Goal: Task Accomplishment & Management: Complete application form

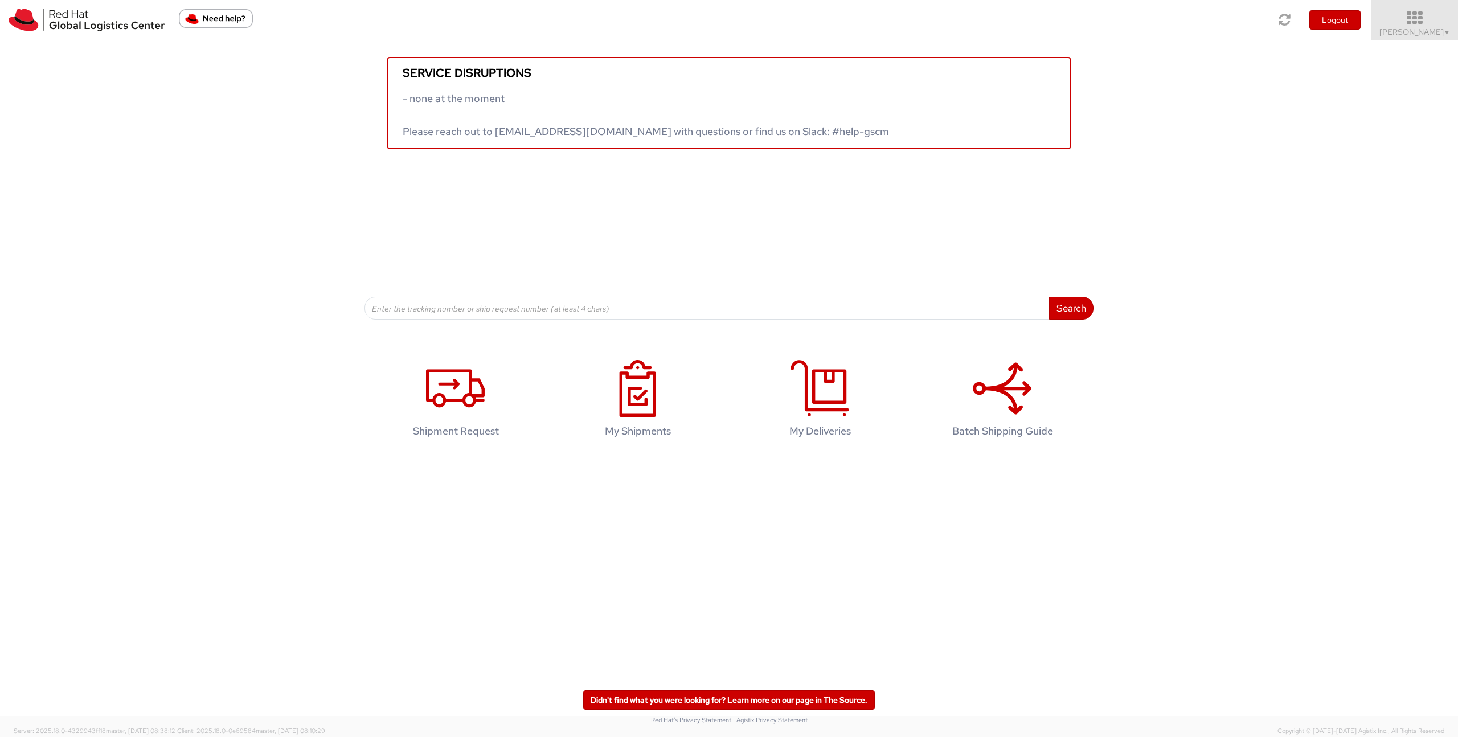
click at [1404, 24] on icon at bounding box center [1415, 18] width 100 height 16
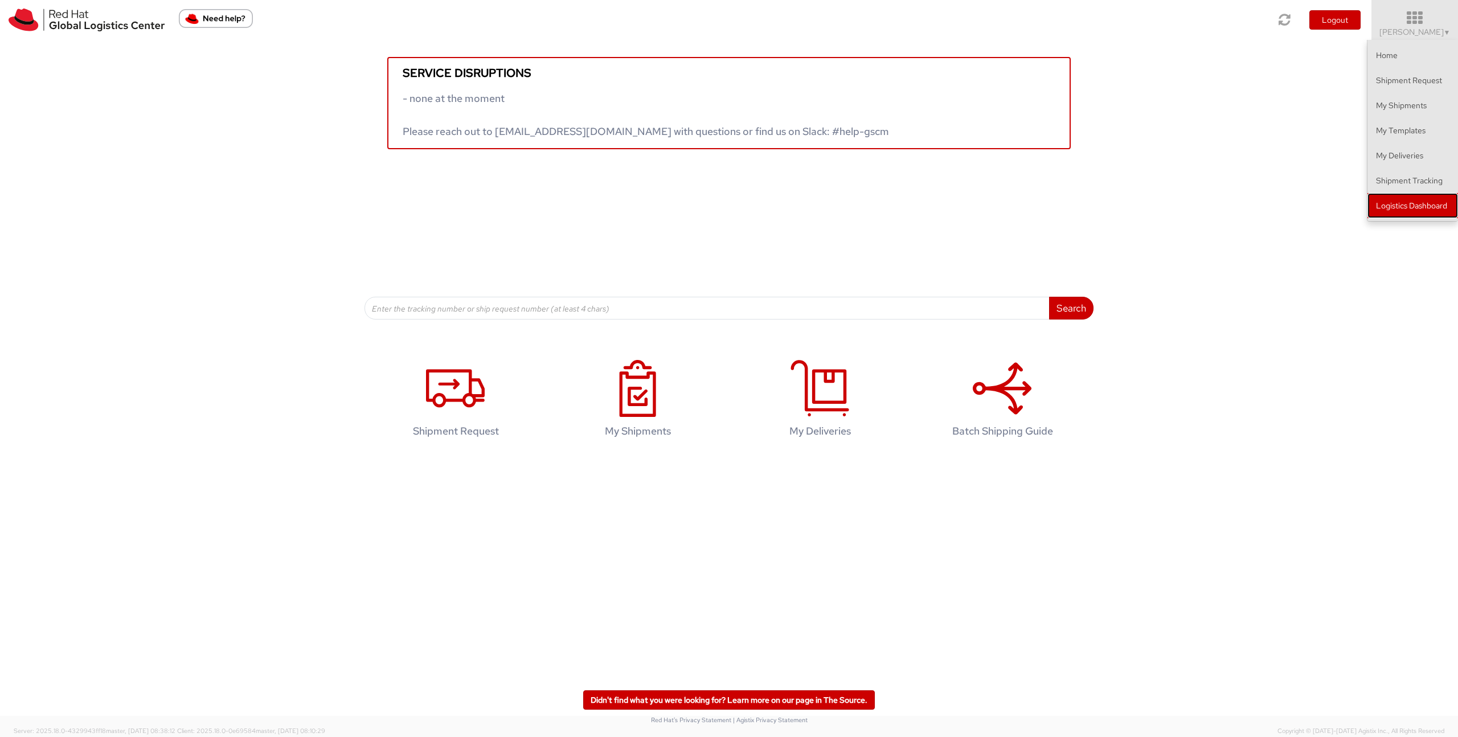
click at [1422, 206] on link "Logistics Dashboard" at bounding box center [1412, 205] width 91 height 25
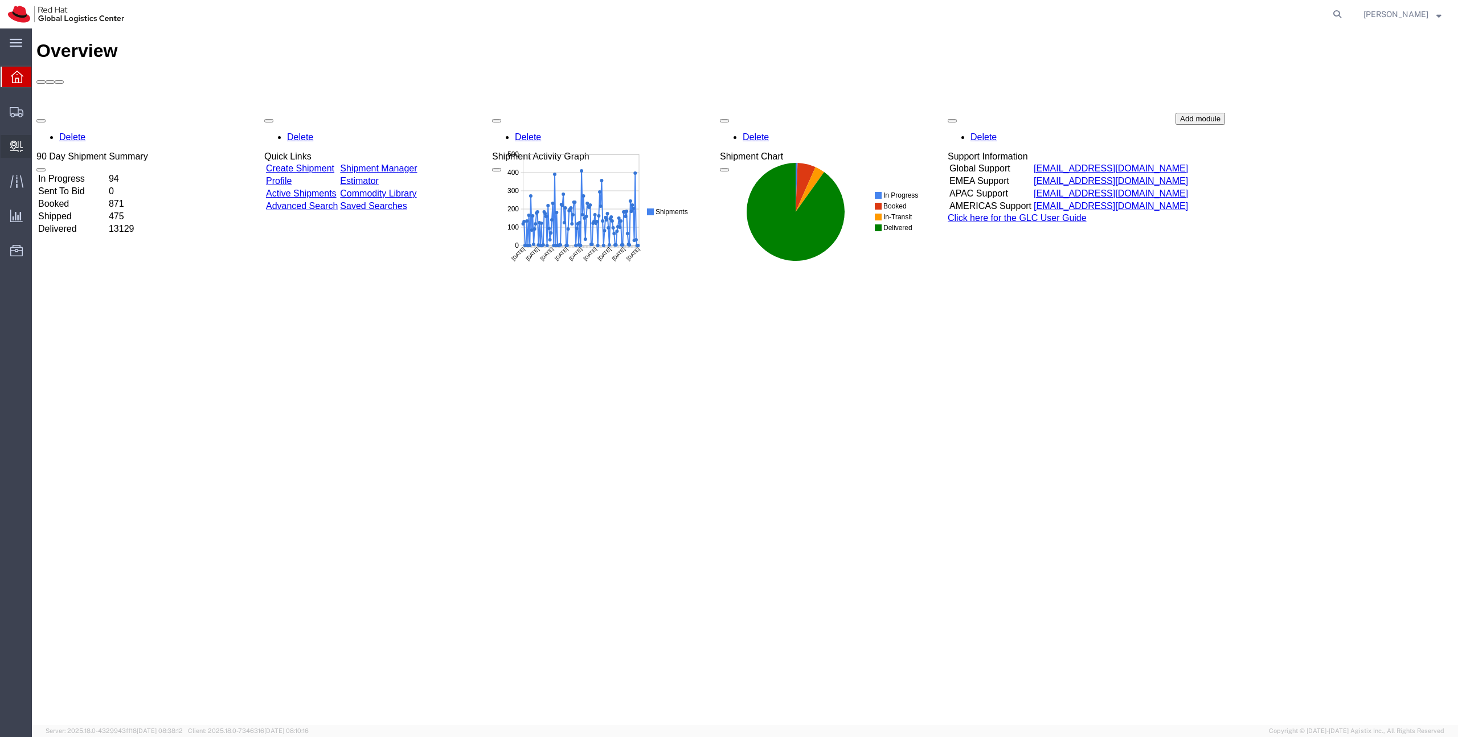
click at [0, 0] on span "Create Delivery" at bounding box center [0, 0] width 0 height 0
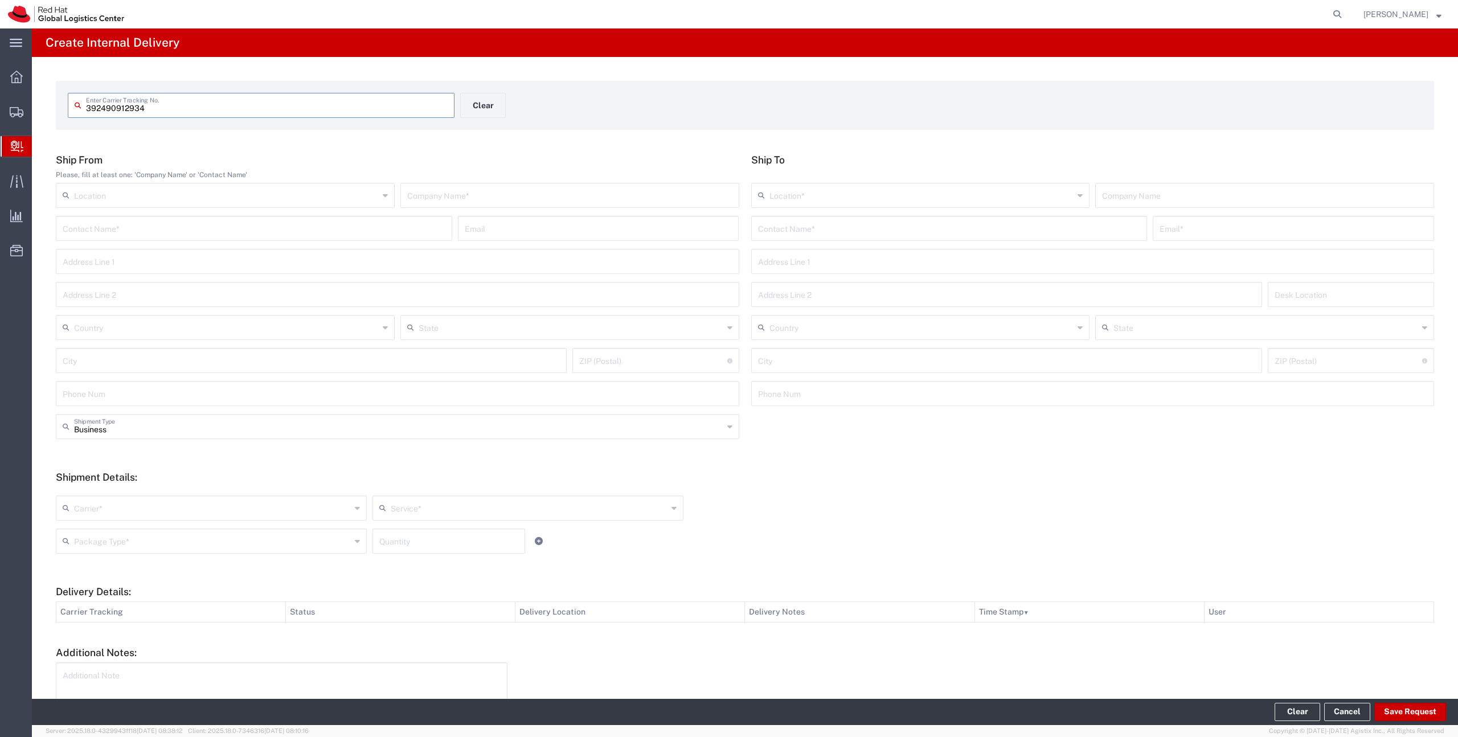
type input "392490912934"
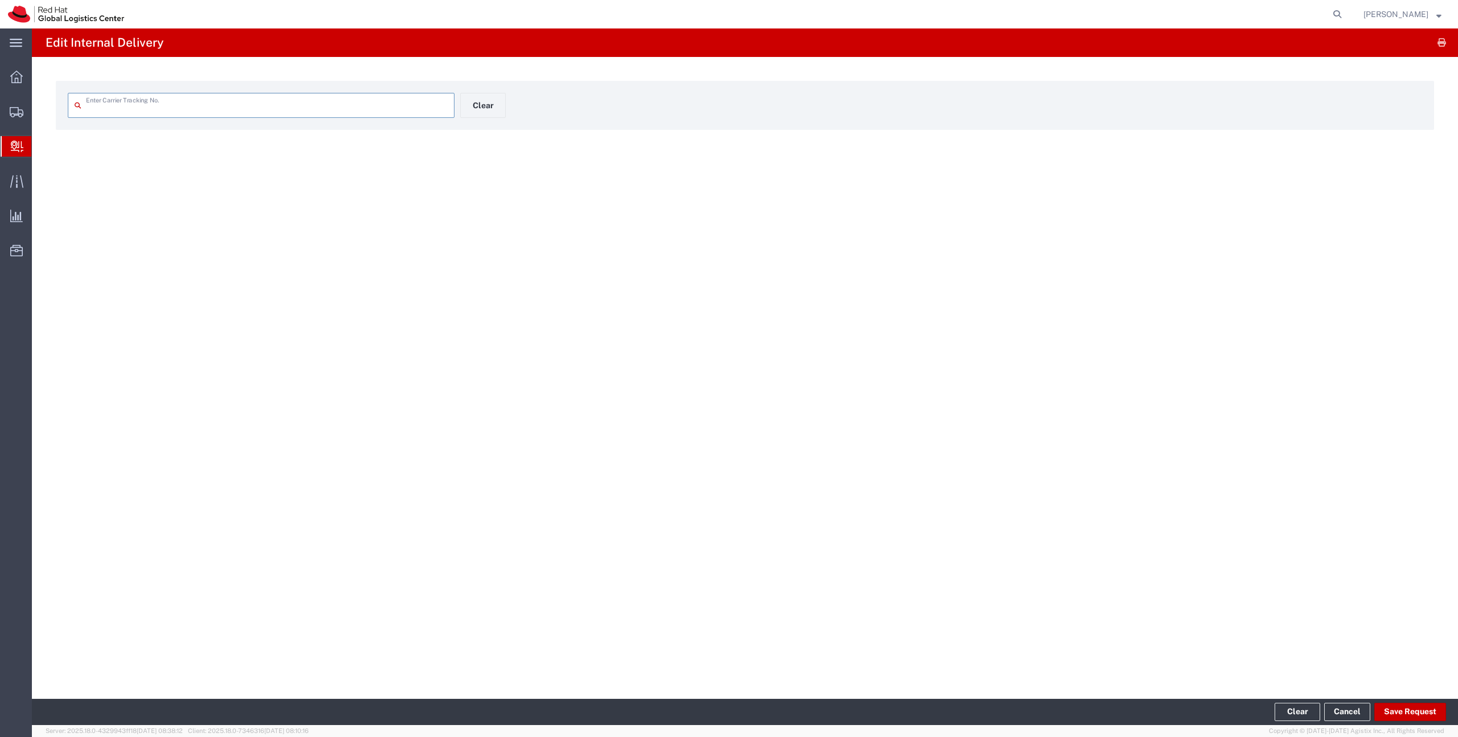
type input "392490912934"
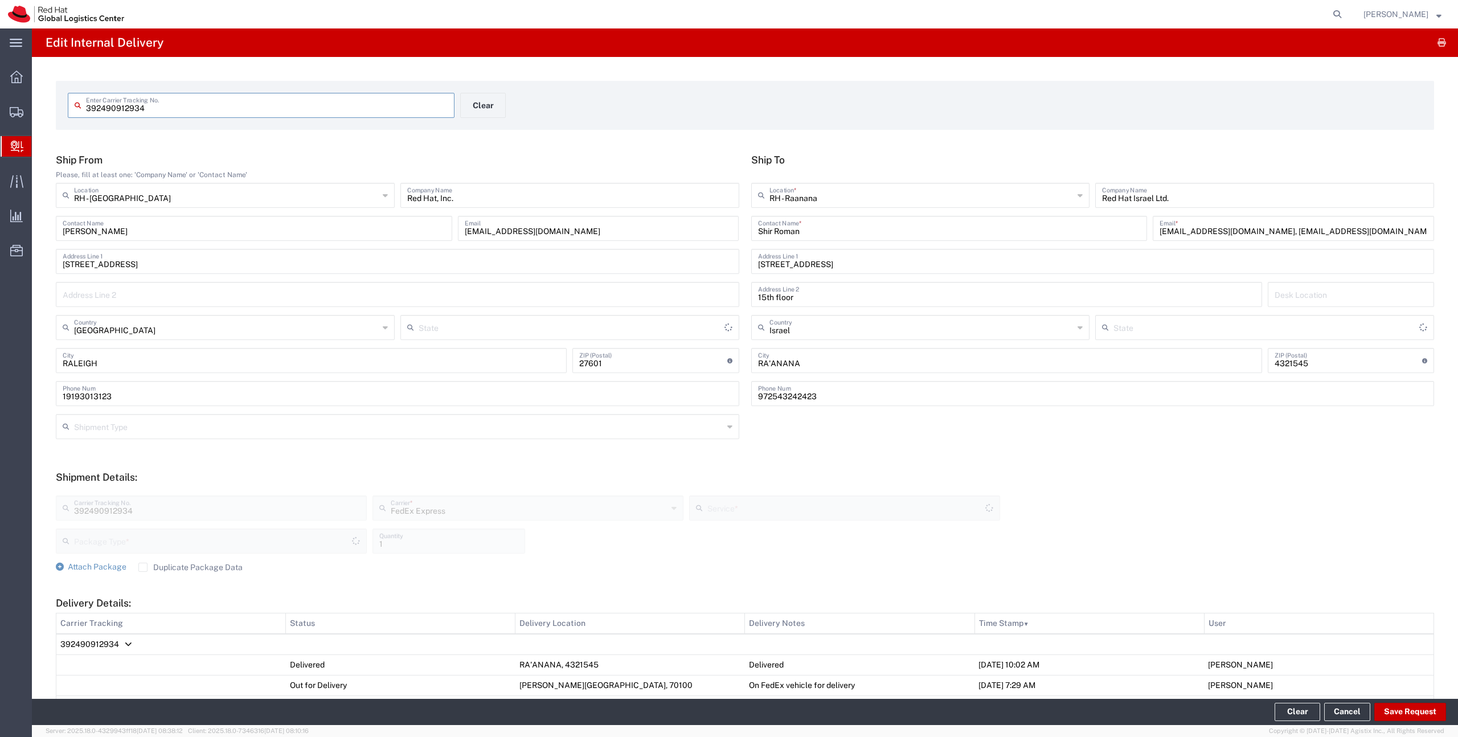
type input "Your Packaging"
type input "North Carolina"
type input "International Economy"
drag, startPoint x: 1361, startPoint y: 226, endPoint x: 1261, endPoint y: 227, distance: 99.1
click at [1261, 227] on input "sroman@redhat.com, emealogistics@redhat.com" at bounding box center [1294, 228] width 268 height 20
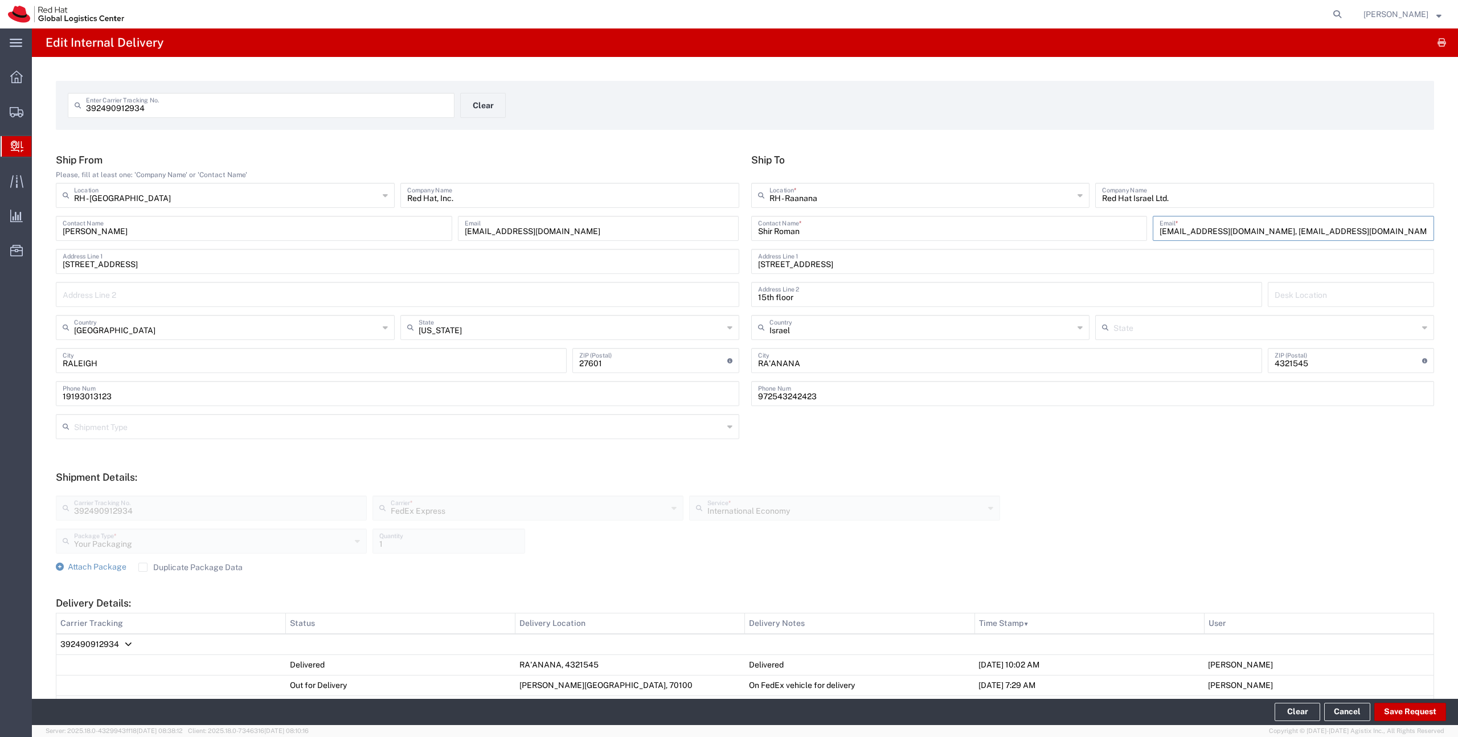
click at [1234, 231] on input "sroman@redhat.com, emealogistics@redhat.com" at bounding box center [1294, 228] width 268 height 20
drag, startPoint x: 1230, startPoint y: 232, endPoint x: 1326, endPoint y: 234, distance: 96.8
click at [1326, 234] on input "sroman@redhat.com, emealogistics@redhat.com" at bounding box center [1294, 228] width 268 height 20
drag, startPoint x: 1338, startPoint y: 227, endPoint x: 1231, endPoint y: 232, distance: 107.8
click at [1231, 232] on input "sroman@redhat.com, emealogistics@redhat.com" at bounding box center [1294, 228] width 268 height 20
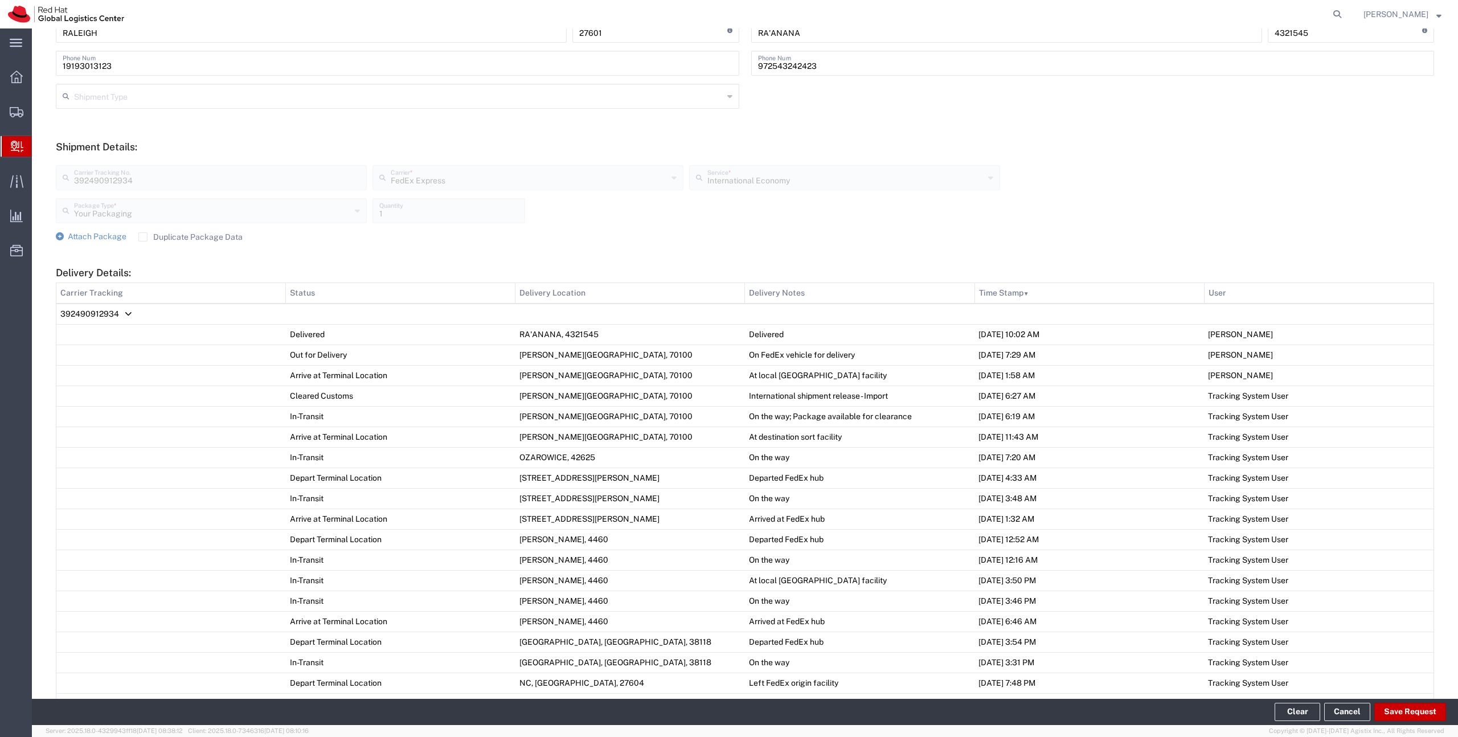
scroll to position [562, 0]
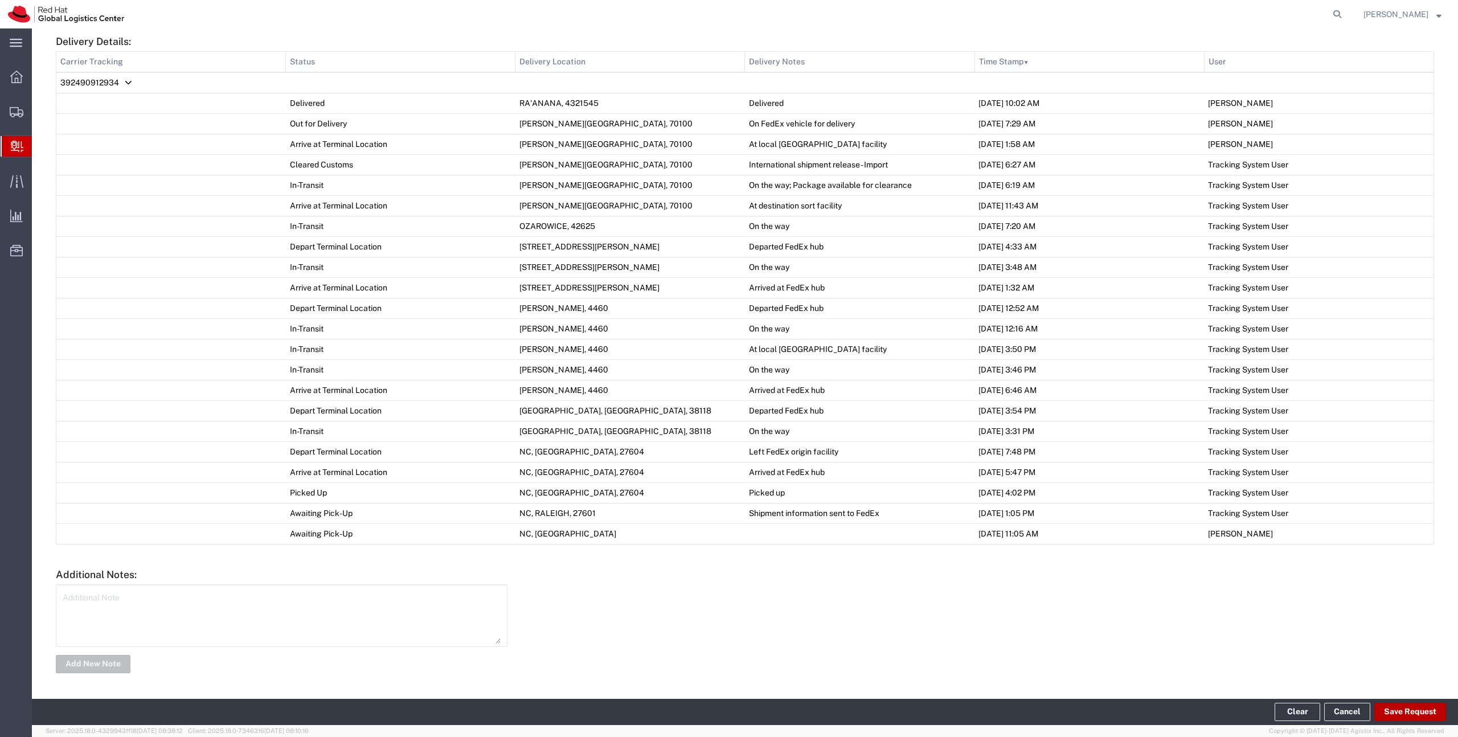
type input "sroman@redhat.com"
click at [1390, 709] on button "Save Request" at bounding box center [1410, 712] width 72 height 18
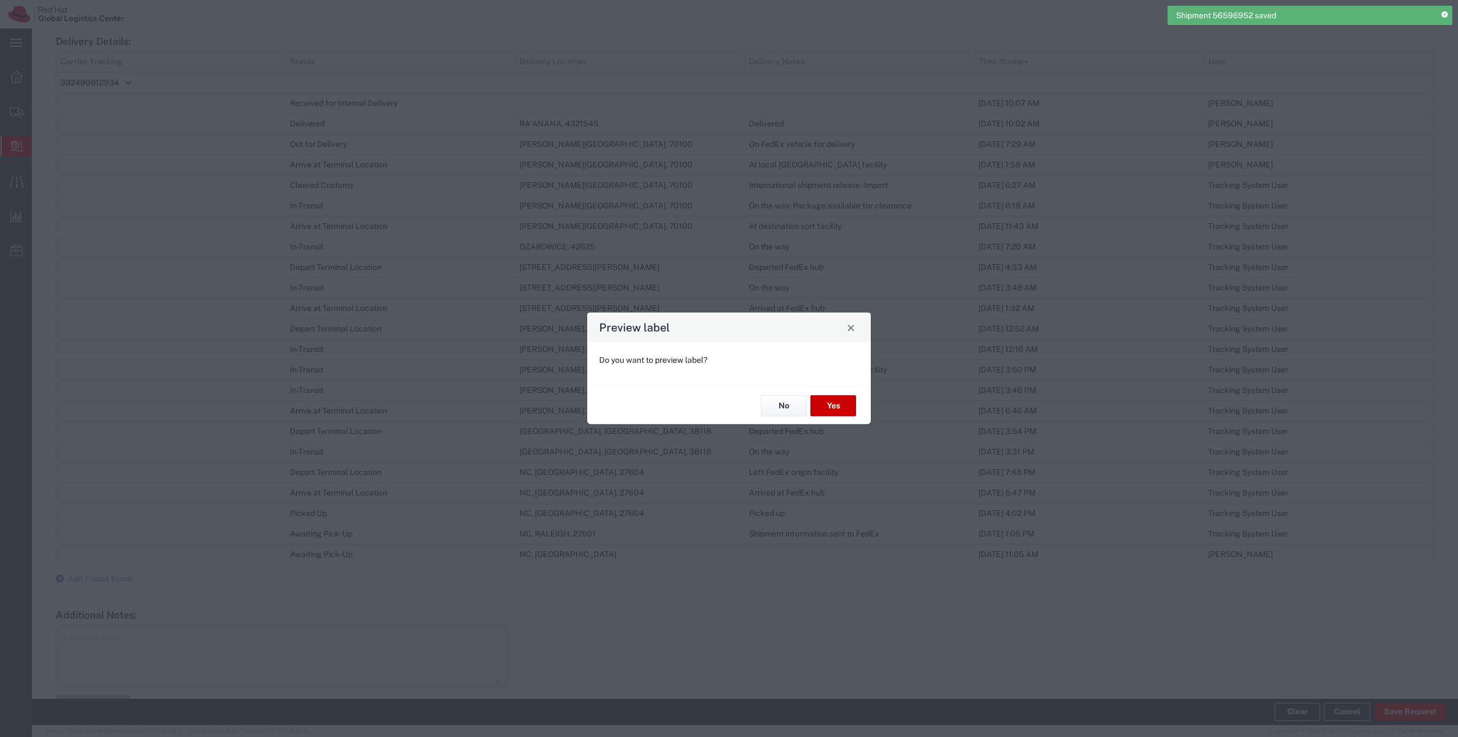
type input "Your Packaging"
type input "International Economy"
click at [785, 412] on button "No" at bounding box center [784, 405] width 46 height 21
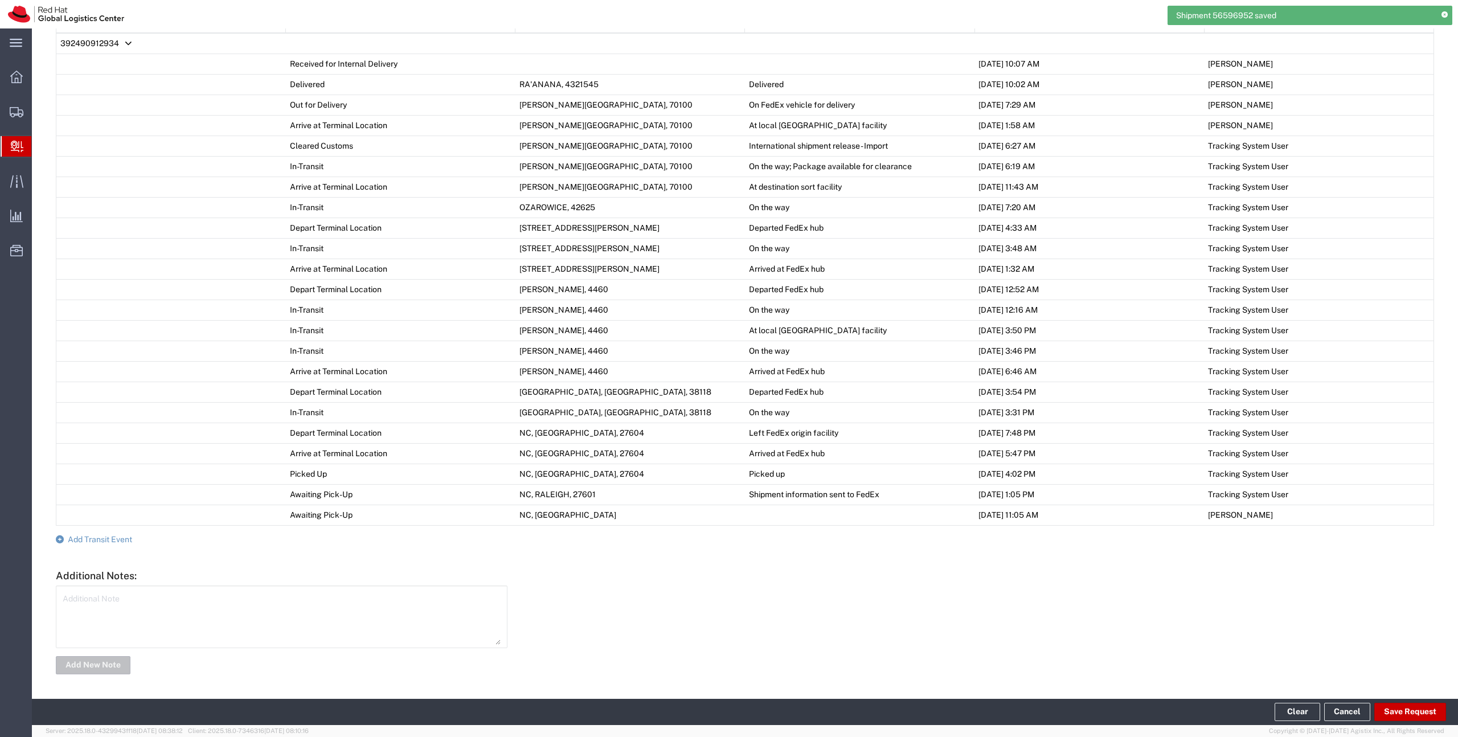
scroll to position [602, 0]
click at [120, 539] on span "Add Transit Event" at bounding box center [100, 538] width 64 height 9
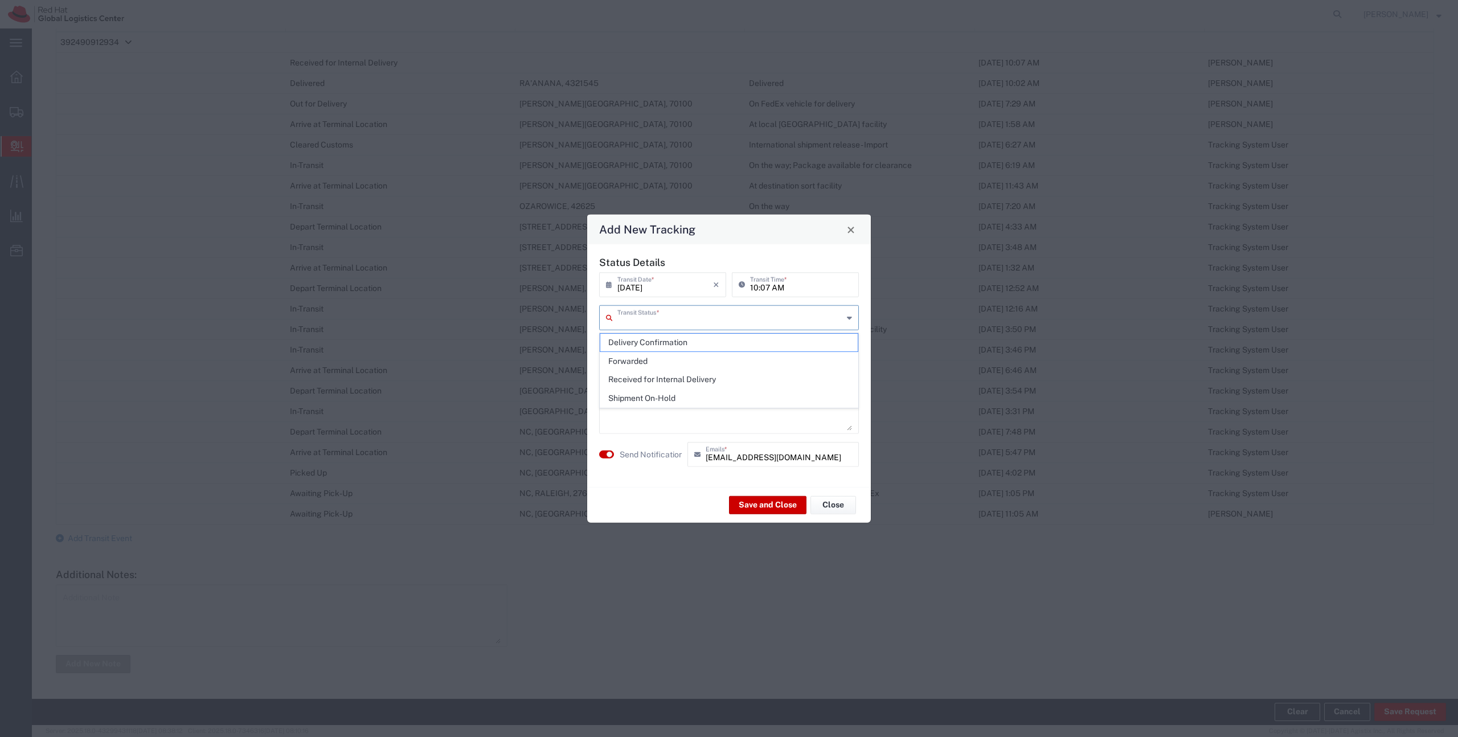
click at [644, 325] on input "text" at bounding box center [730, 317] width 226 height 20
click at [650, 340] on span "Delivery Confirmation" at bounding box center [728, 343] width 257 height 18
type input "Delivery Confirmation"
click at [642, 391] on textarea at bounding box center [729, 403] width 246 height 56
click at [605, 454] on button "button" at bounding box center [606, 454] width 15 height 8
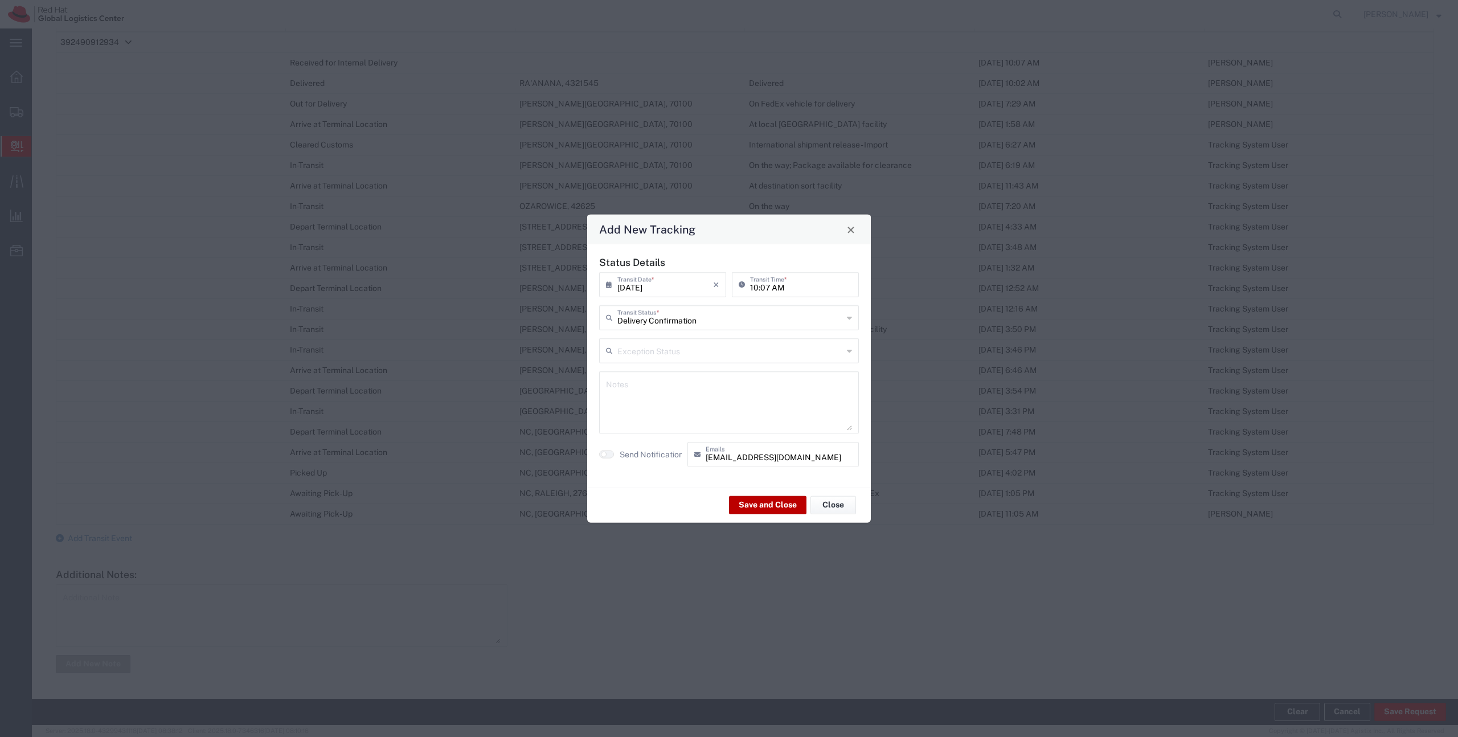
click at [751, 505] on button "Save and Close" at bounding box center [767, 504] width 77 height 18
